Goal: Task Accomplishment & Management: Use online tool/utility

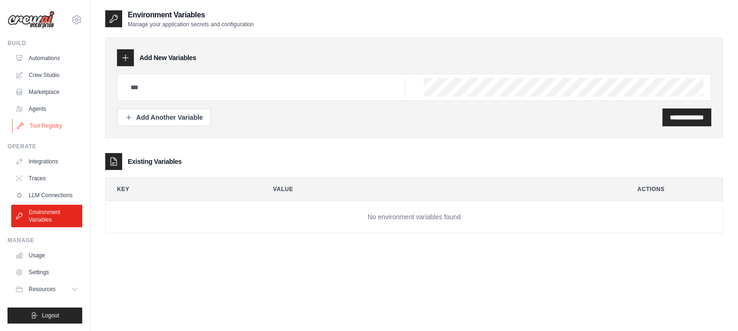
click at [42, 124] on link "Tool Registry" at bounding box center [47, 125] width 71 height 15
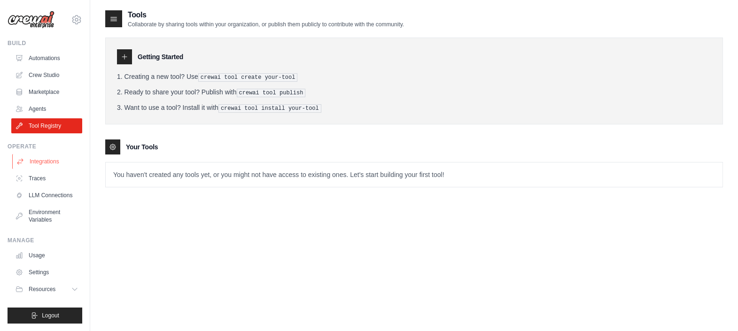
click at [56, 162] on link "Integrations" at bounding box center [47, 161] width 71 height 15
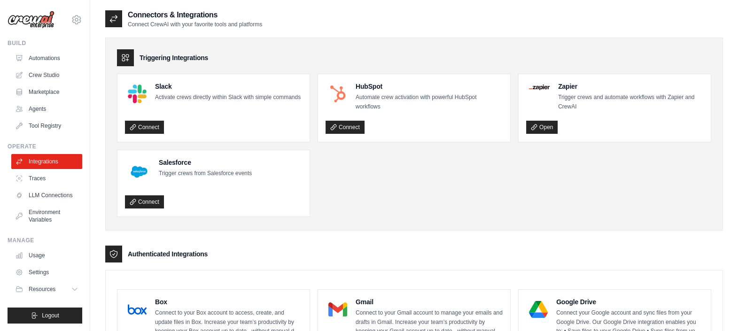
click at [120, 54] on div at bounding box center [125, 57] width 17 height 17
click at [122, 257] on div "Authenticated Integrations" at bounding box center [413, 254] width 617 height 17
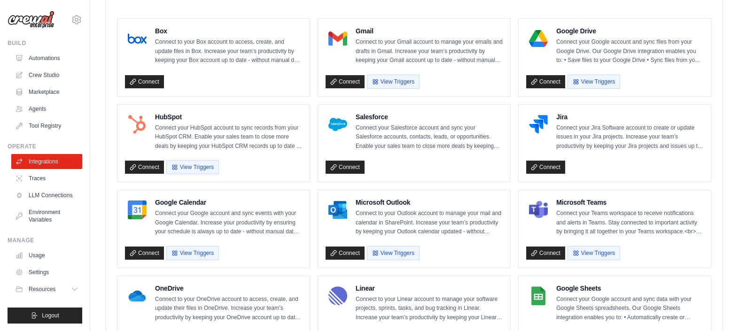
scroll to position [308, 0]
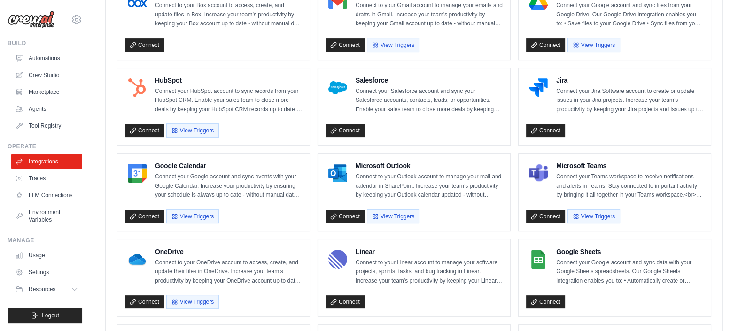
drag, startPoint x: 354, startPoint y: 130, endPoint x: 453, endPoint y: 181, distance: 111.3
click at [453, 181] on ul "Box Connect to your Box account to access, create, and update files in Box. Inc…" at bounding box center [414, 320] width 594 height 676
drag, startPoint x: 453, startPoint y: 181, endPoint x: 471, endPoint y: 218, distance: 41.4
click at [471, 218] on div "Connect View Triggers" at bounding box center [413, 215] width 177 height 18
click at [350, 216] on link "Connect" at bounding box center [344, 216] width 39 height 13
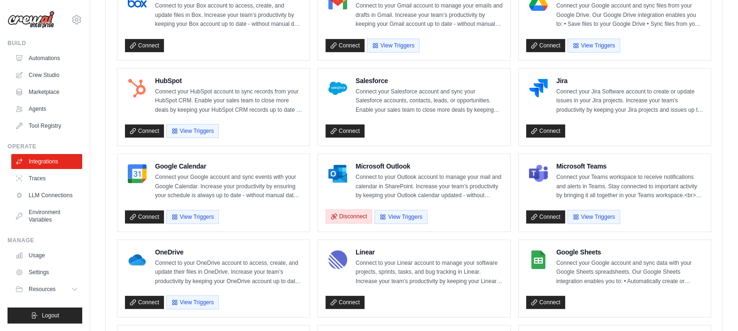
click at [348, 214] on button "Disconnect" at bounding box center [348, 216] width 46 height 14
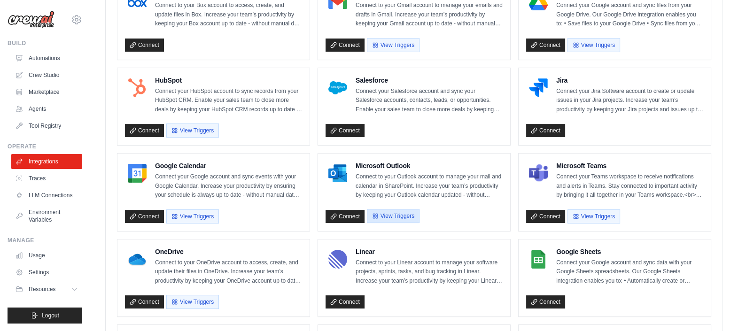
click at [404, 212] on button "View Triggers" at bounding box center [393, 216] width 53 height 14
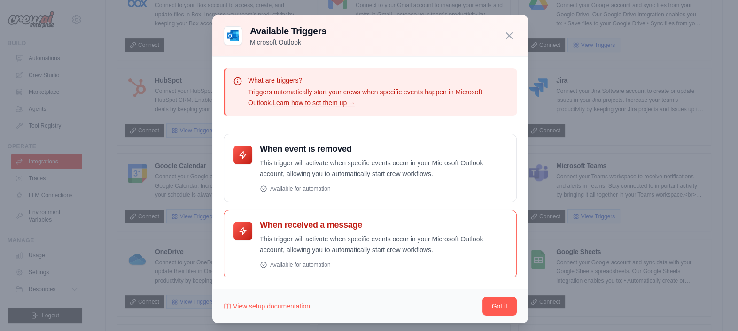
scroll to position [7, 0]
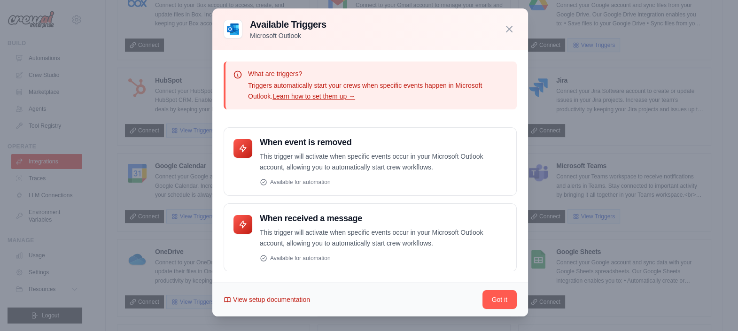
click at [291, 299] on span "View setup documentation" at bounding box center [271, 299] width 77 height 9
